Goal: Transaction & Acquisition: Purchase product/service

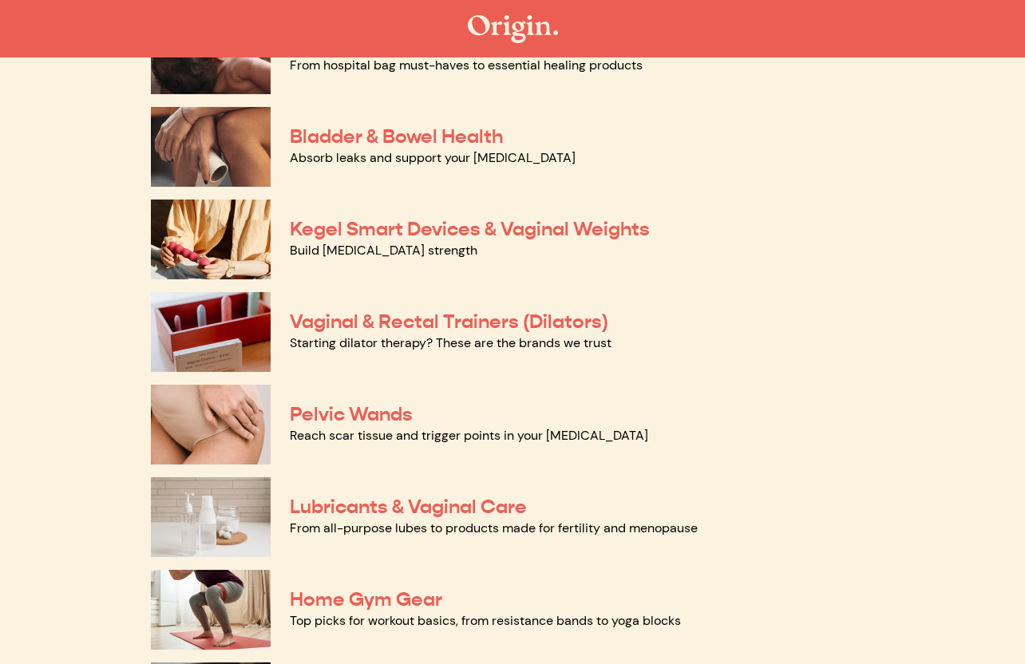
scroll to position [496, 0]
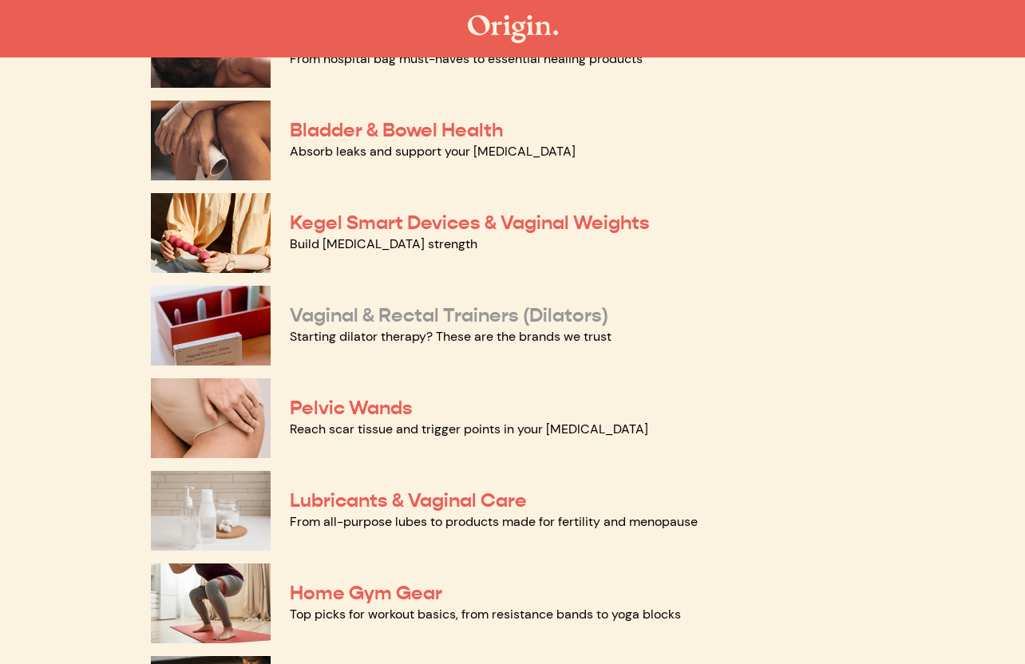
click at [364, 314] on link "Vaginal & Rectal Trainers (Dilators)" at bounding box center [449, 315] width 318 height 24
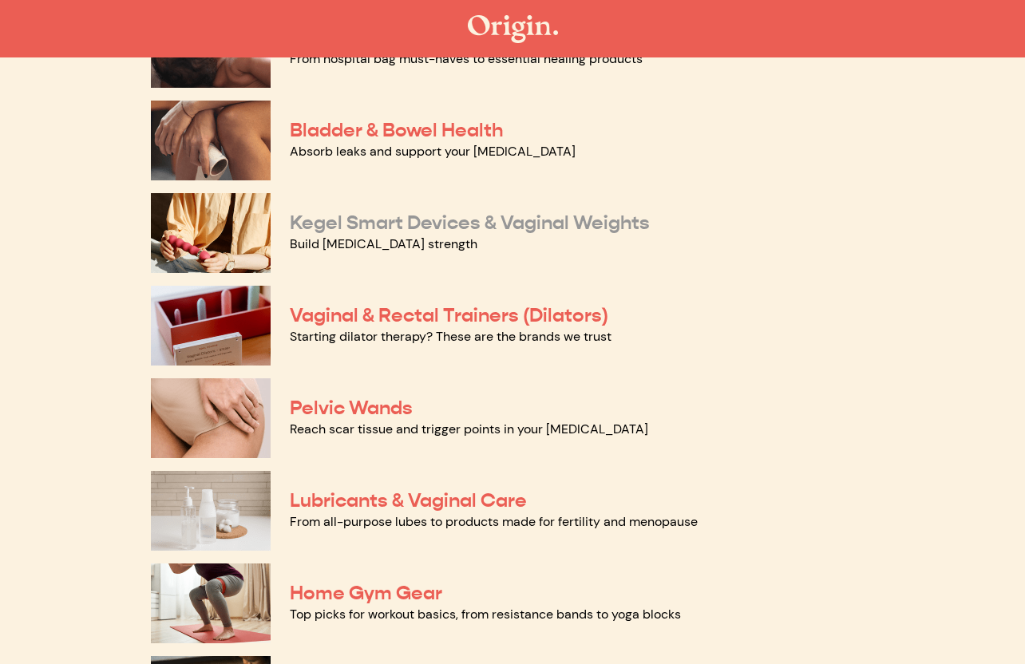
click at [352, 220] on link "Kegel Smart Devices & Vaginal Weights" at bounding box center [470, 223] width 360 height 24
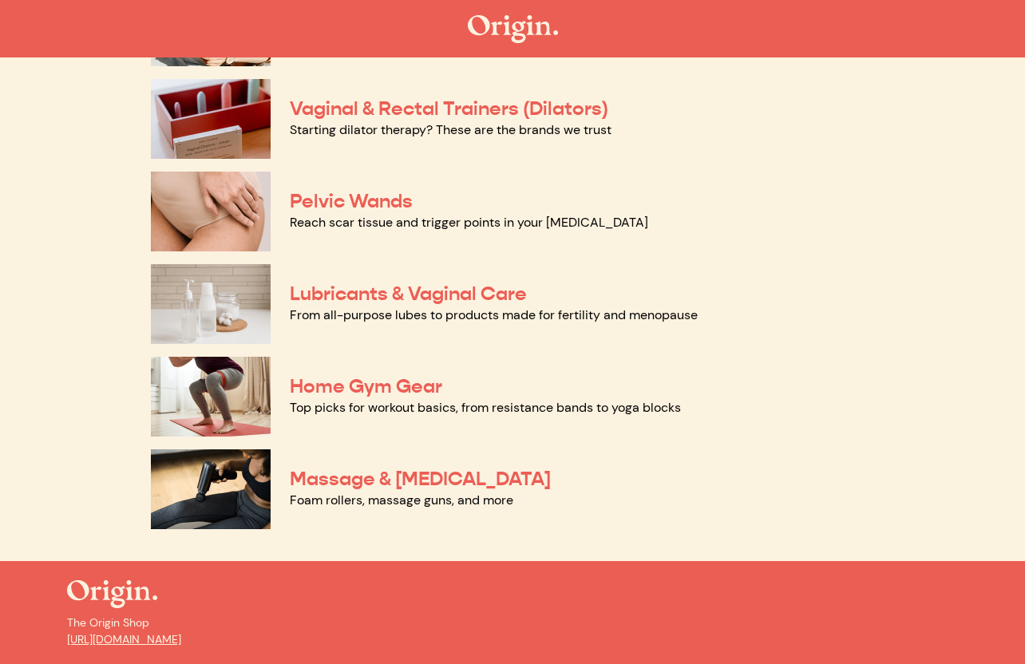
scroll to position [705, 0]
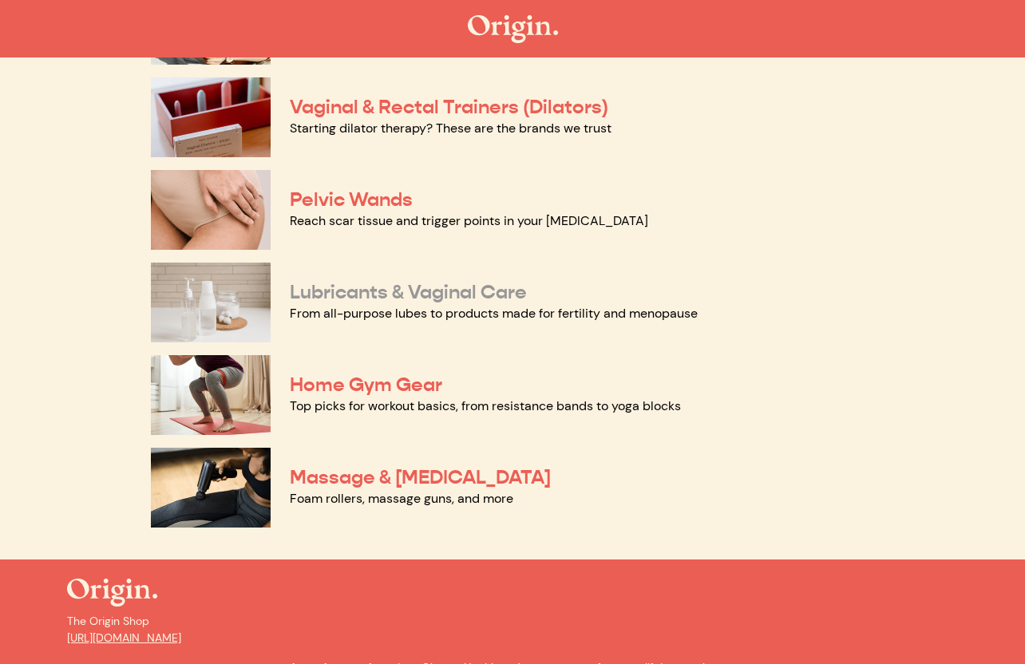
click at [354, 297] on link "Lubricants & Vaginal Care" at bounding box center [408, 292] width 237 height 24
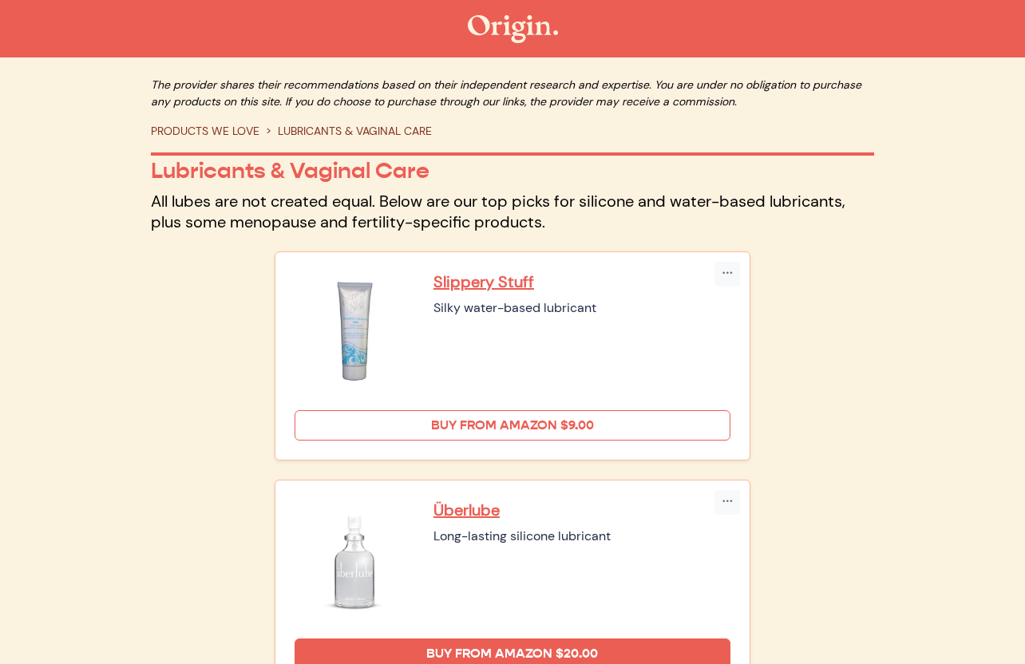
click at [519, 424] on link "Buy from Amazon $9.00" at bounding box center [513, 425] width 436 height 30
